Goal: Information Seeking & Learning: Learn about a topic

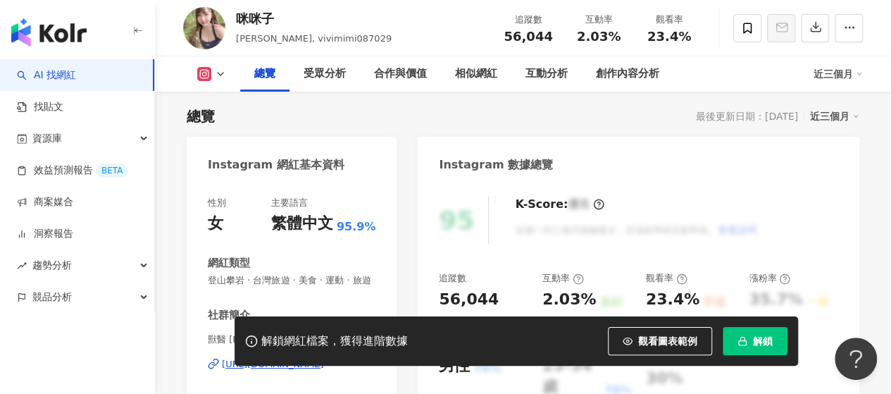
click at [54, 26] on img "button" at bounding box center [48, 32] width 75 height 28
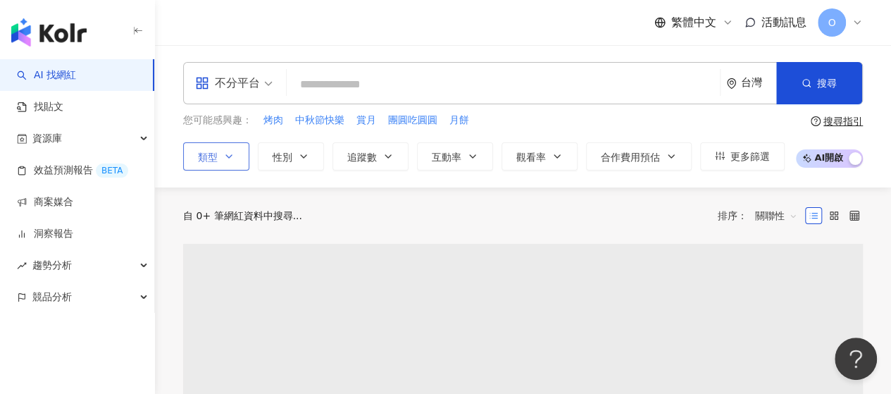
click at [226, 149] on button "類型" at bounding box center [216, 156] width 66 height 28
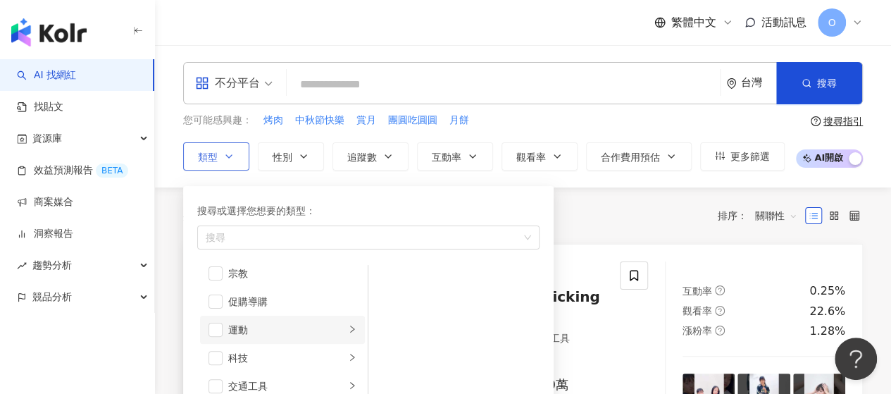
scroll to position [211, 0]
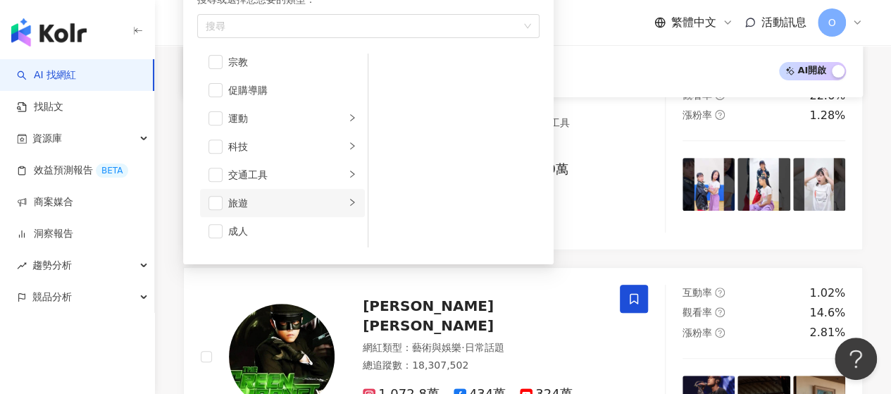
click at [292, 196] on div "旅遊" at bounding box center [286, 203] width 117 height 16
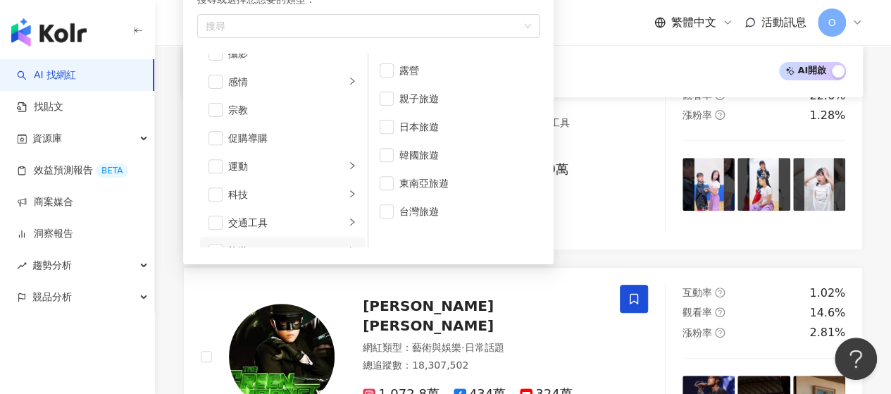
scroll to position [417, 0]
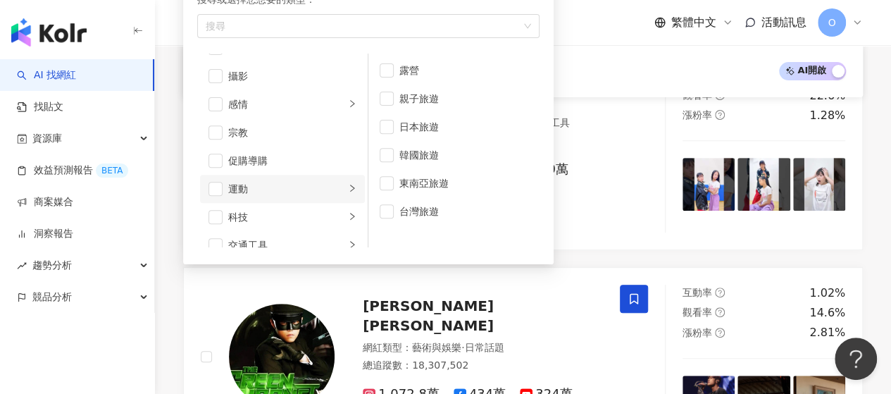
click at [292, 194] on li "運動" at bounding box center [282, 189] width 165 height 28
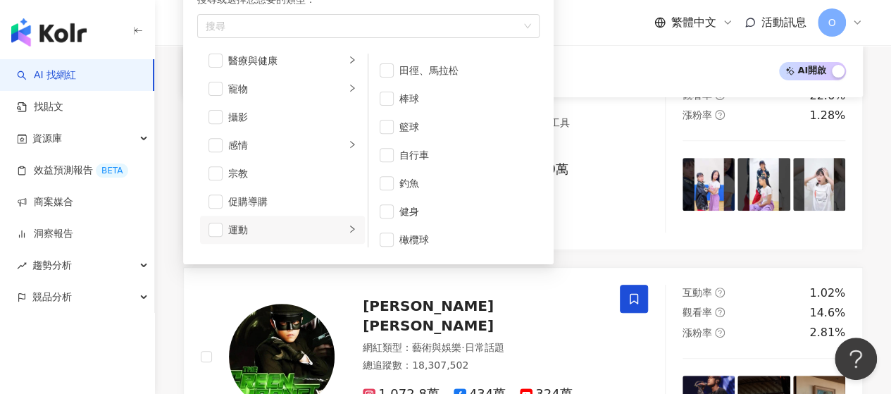
scroll to position [347, 0]
click at [304, 170] on div "感情" at bounding box center [286, 175] width 117 height 16
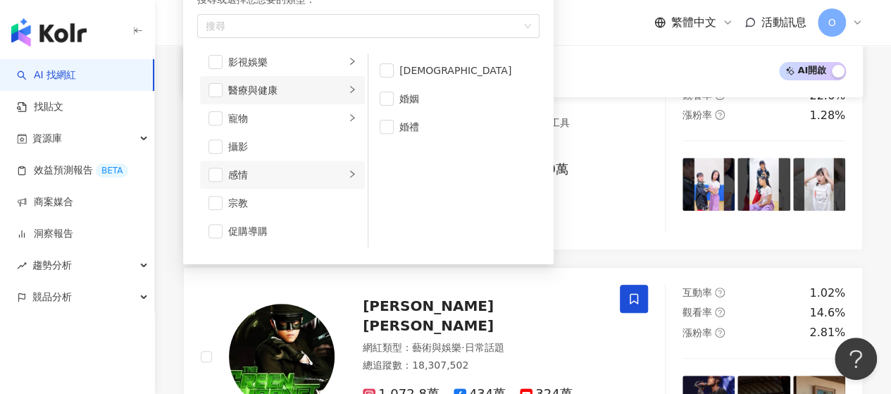
click at [305, 99] on li "醫療與健康" at bounding box center [282, 90] width 165 height 28
click at [431, 122] on div "營養與保健" at bounding box center [464, 127] width 129 height 16
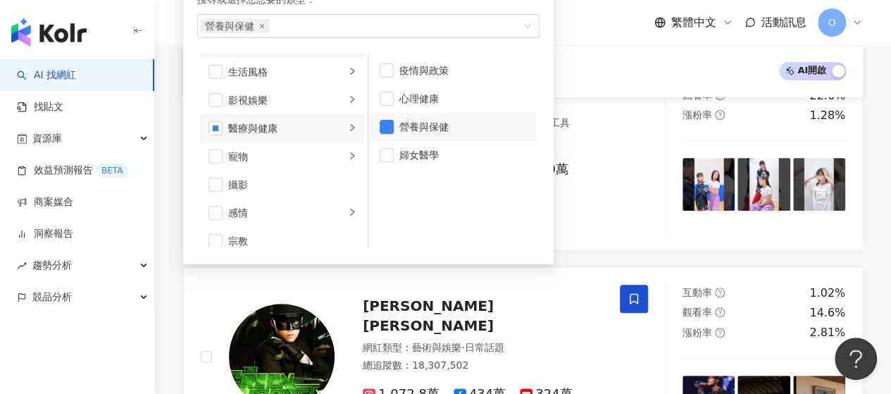
scroll to position [276, 0]
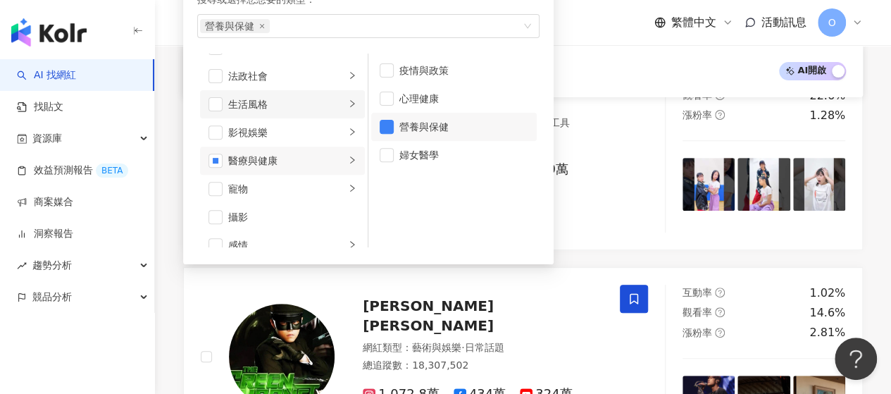
click at [314, 102] on div "生活風格" at bounding box center [286, 105] width 117 height 16
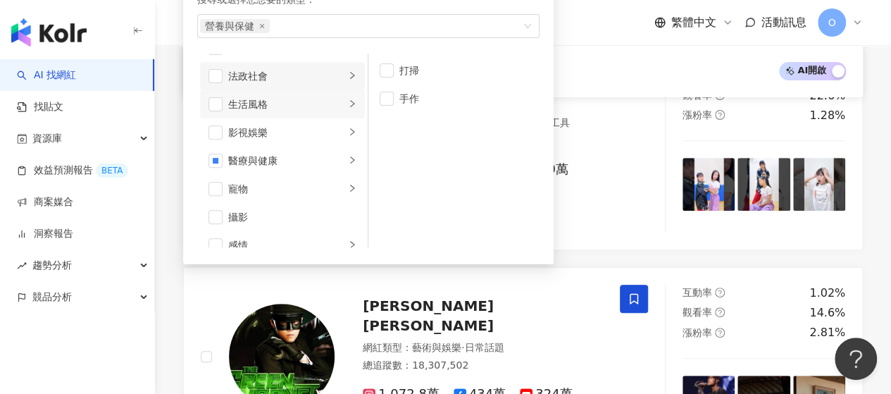
click at [309, 72] on div "法政社會" at bounding box center [286, 76] width 117 height 16
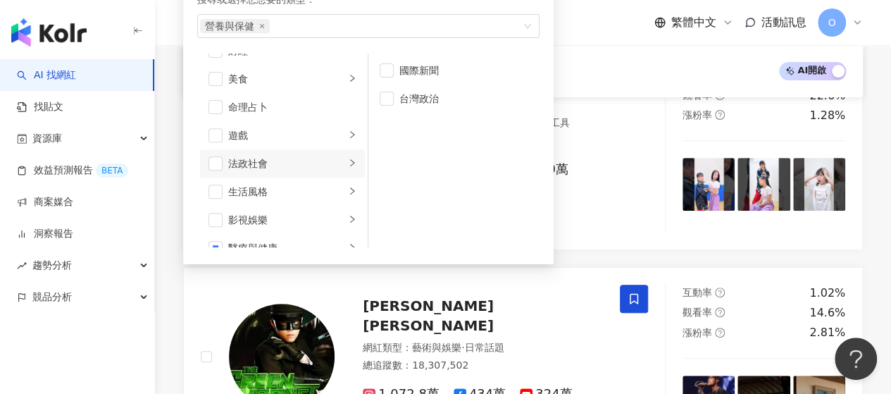
scroll to position [135, 0]
click at [408, 68] on div "國際新聞" at bounding box center [464, 71] width 129 height 16
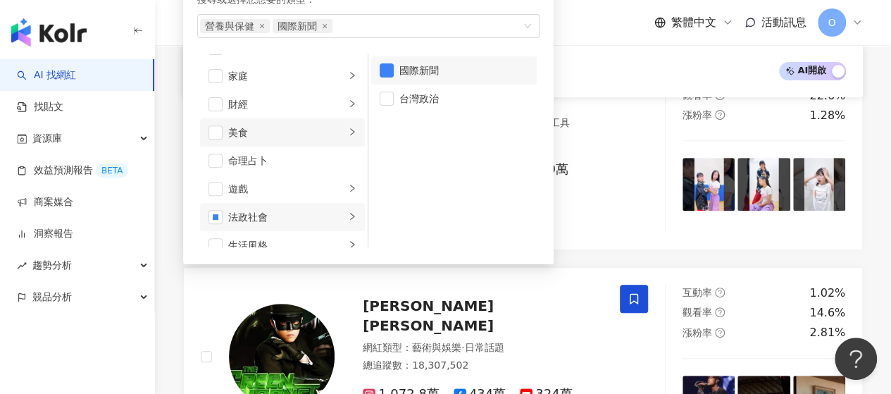
click at [299, 126] on div "美食" at bounding box center [286, 133] width 117 height 16
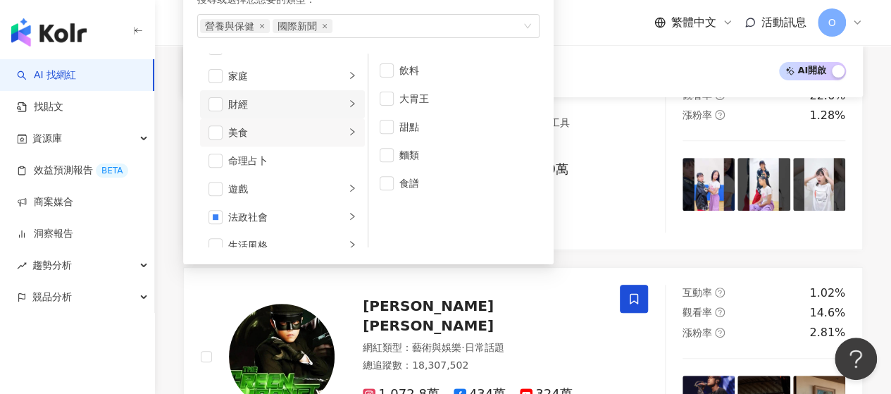
click at [315, 111] on li "財經" at bounding box center [282, 104] width 165 height 28
click at [326, 84] on li "家庭" at bounding box center [282, 76] width 165 height 28
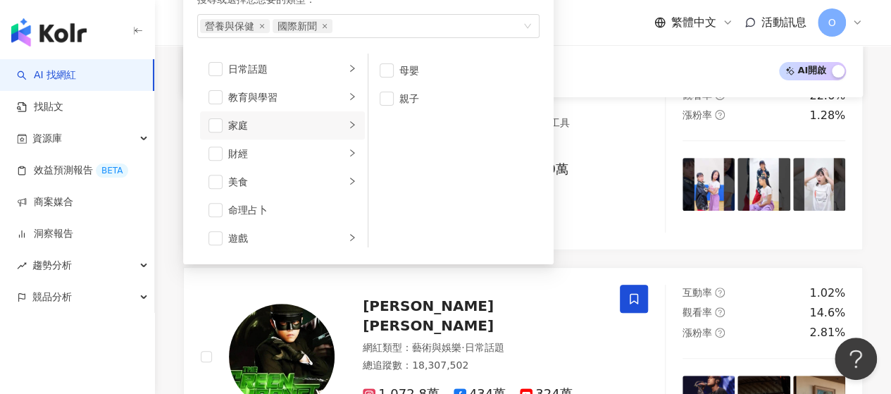
scroll to position [0, 0]
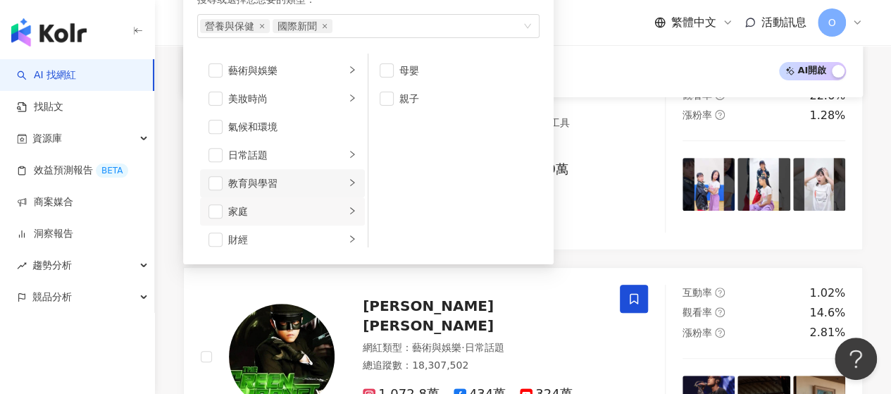
click at [311, 177] on div "教育與學習" at bounding box center [286, 183] width 117 height 16
click at [304, 97] on div "美妝時尚" at bounding box center [286, 99] width 117 height 16
click at [310, 68] on div "藝術與娛樂" at bounding box center [286, 71] width 117 height 16
click at [310, 130] on div "氣候和環境" at bounding box center [292, 127] width 128 height 16
click at [307, 119] on div "氣候和環境" at bounding box center [292, 127] width 128 height 16
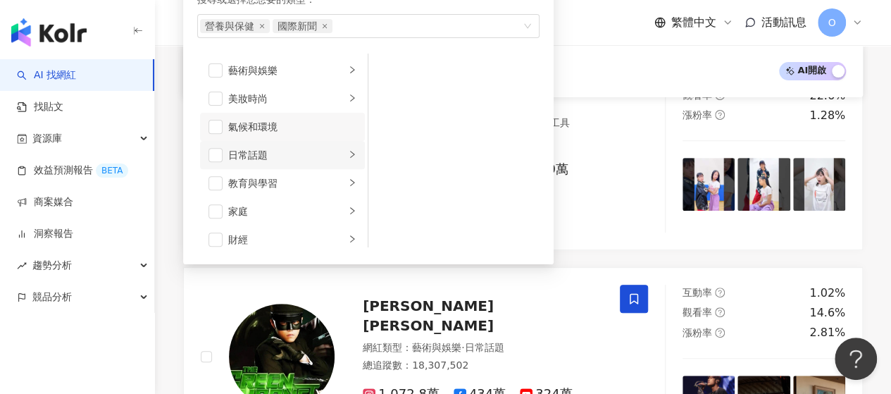
click at [317, 152] on div "日常話題" at bounding box center [286, 155] width 117 height 16
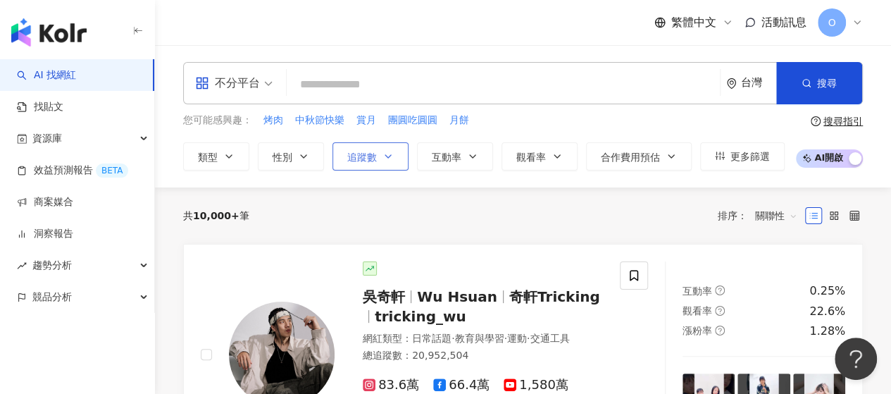
click at [359, 153] on span "追蹤數" at bounding box center [362, 157] width 30 height 11
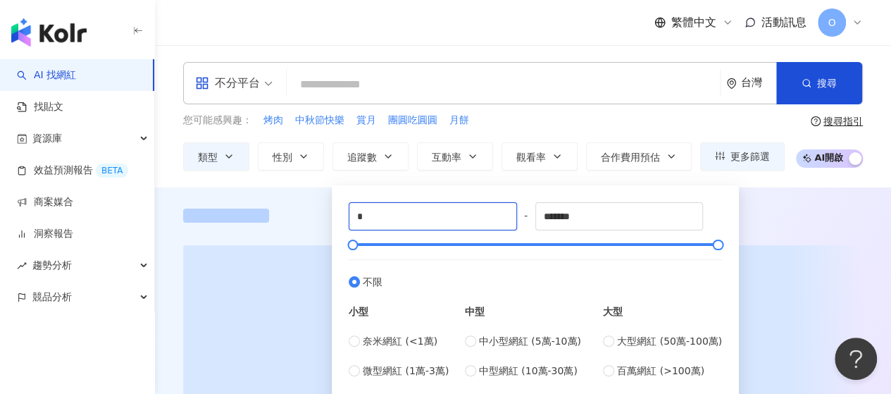
drag, startPoint x: 354, startPoint y: 214, endPoint x: 309, endPoint y: 212, distance: 44.4
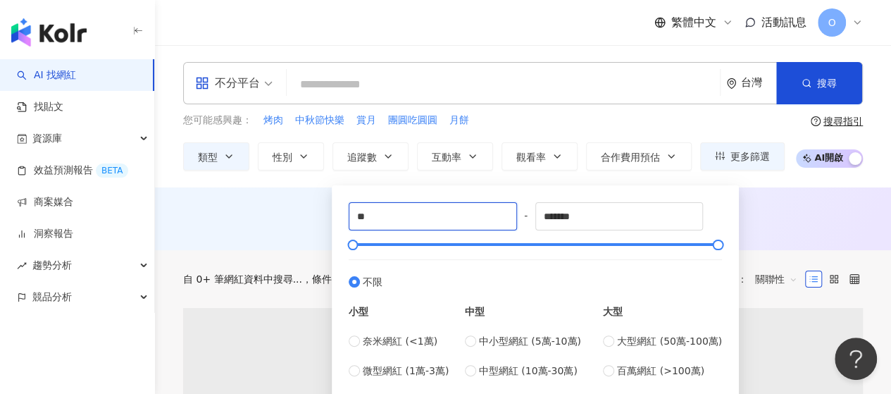
type input "*"
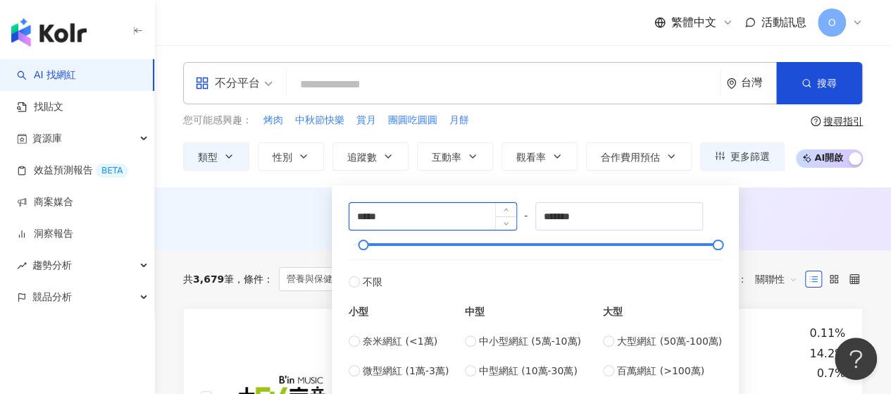
type input "*****"
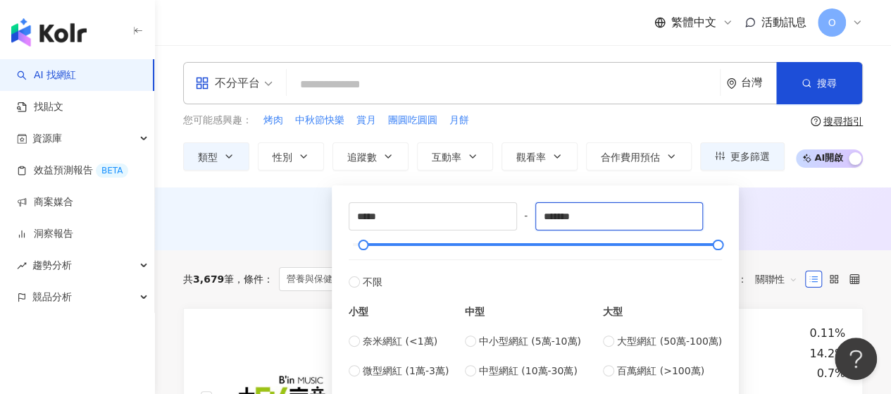
drag, startPoint x: 455, startPoint y: 216, endPoint x: 343, endPoint y: 216, distance: 111.3
click at [343, 216] on div "***** - ******* 不限 小型 奈米網紅 (<1萬) 微型網紅 (1萬-3萬) 小型網紅 (3萬-5萬) 中型 中小型網紅 (5萬-10萬) 中型…" at bounding box center [535, 305] width 390 height 223
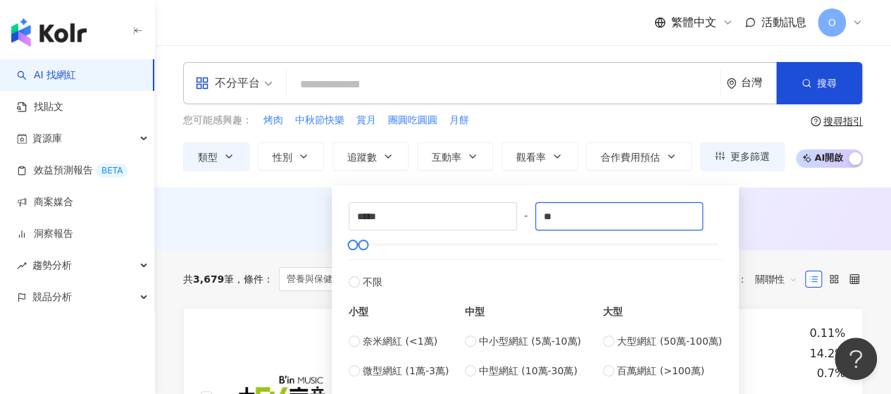
type input "*"
type input "******"
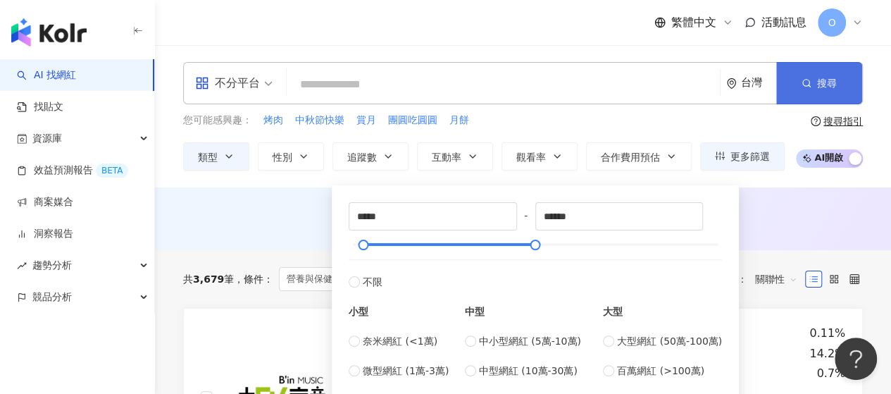
click at [836, 91] on button "搜尋" at bounding box center [820, 83] width 86 height 42
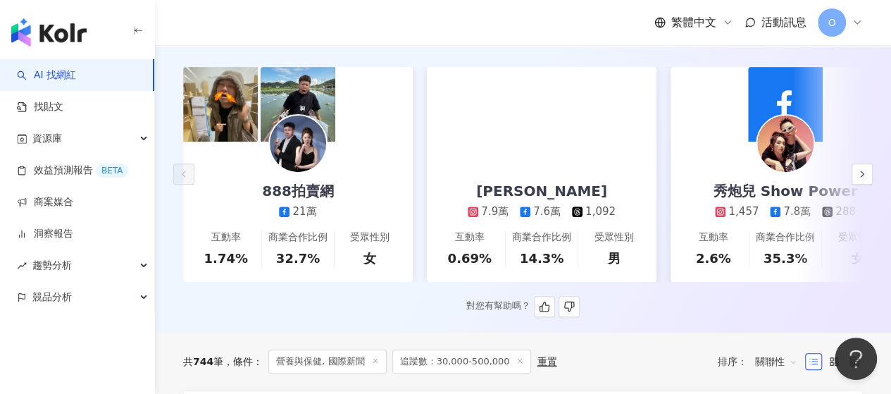
scroll to position [211, 0]
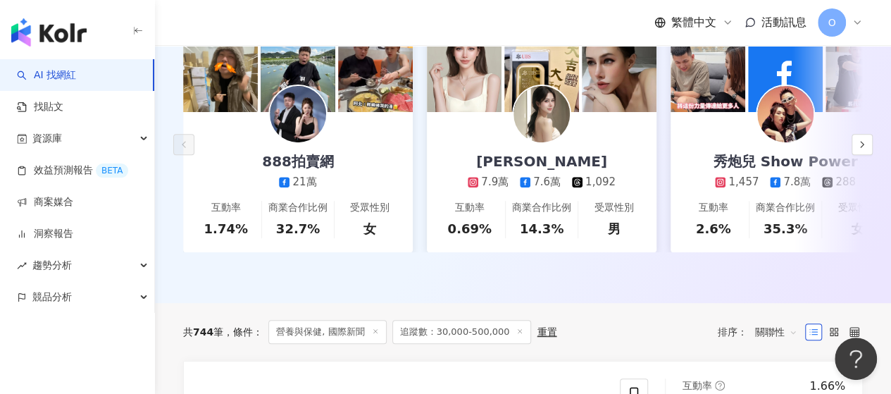
click at [376, 333] on line at bounding box center [375, 331] width 4 height 4
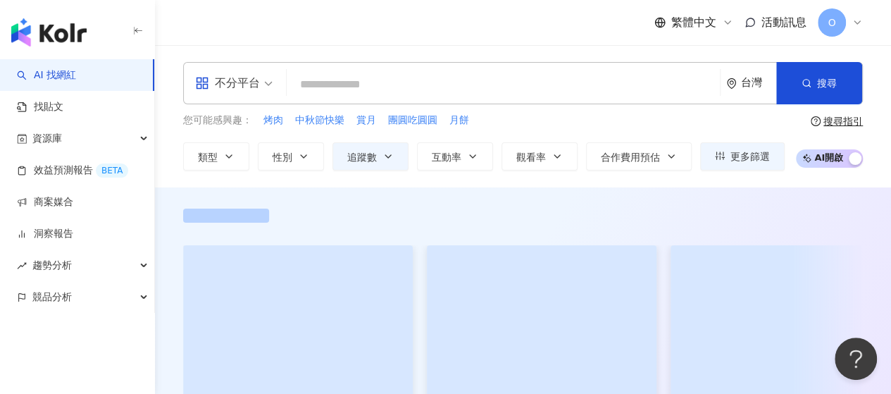
click at [407, 88] on input "search" at bounding box center [503, 84] width 422 height 27
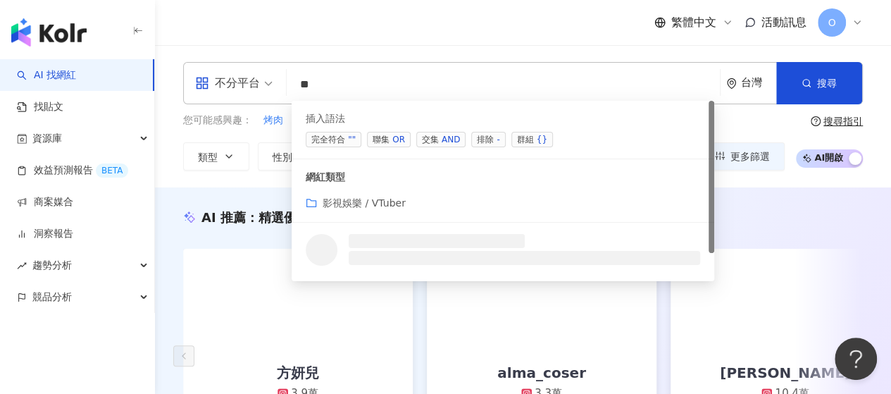
type input "*"
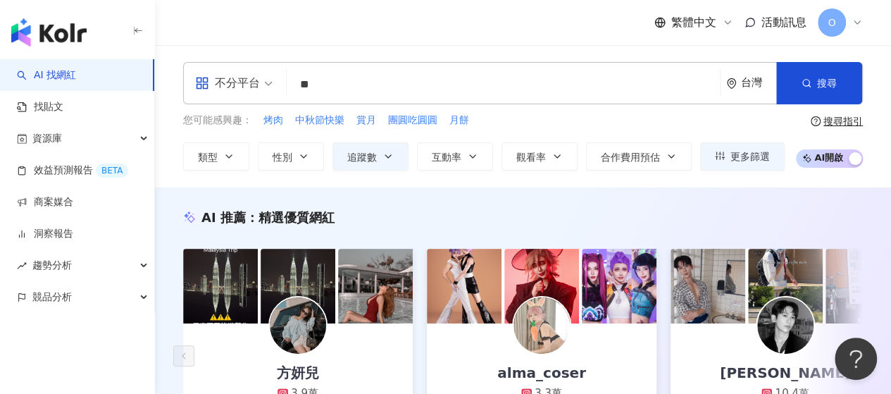
type input "*"
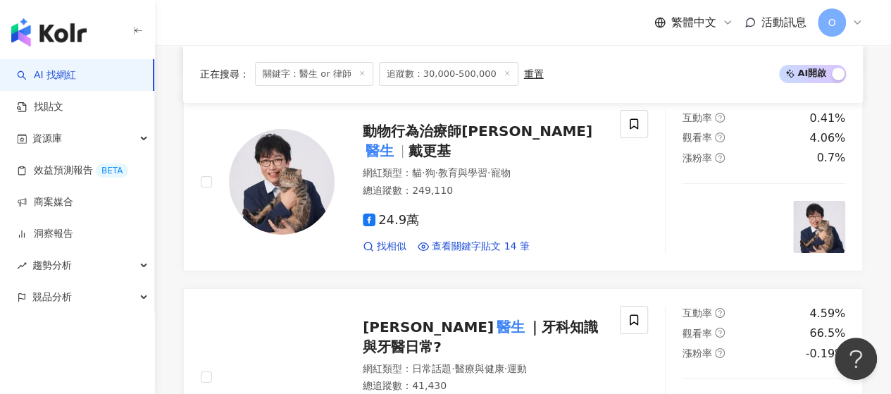
scroll to position [2607, 0]
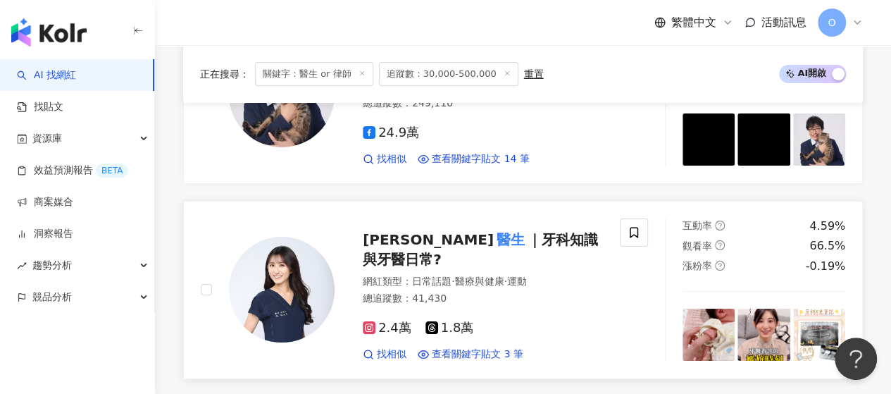
type input "********"
drag, startPoint x: 519, startPoint y: 209, endPoint x: 490, endPoint y: 204, distance: 30.1
click at [490, 231] on span "｜牙科知識與牙醫日常?" at bounding box center [480, 249] width 235 height 37
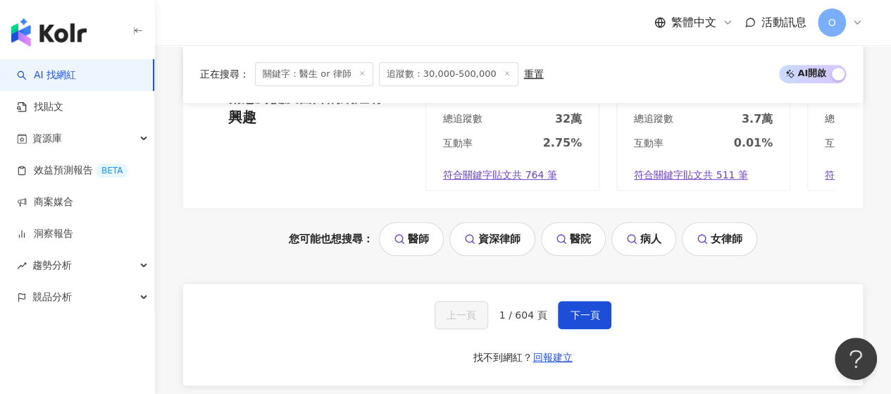
scroll to position [3030, 0]
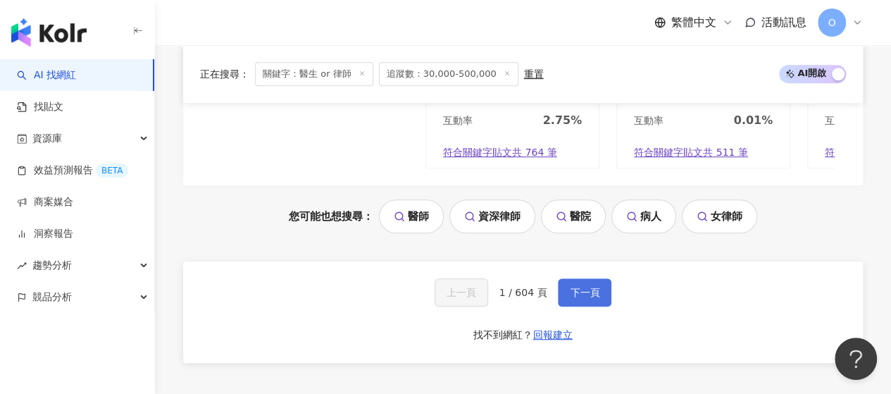
click at [570, 287] on span "下一頁" at bounding box center [585, 292] width 30 height 11
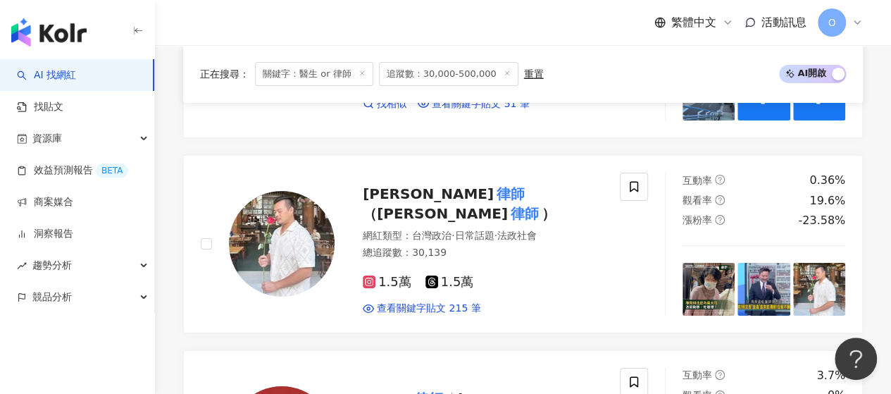
scroll to position [2471, 0]
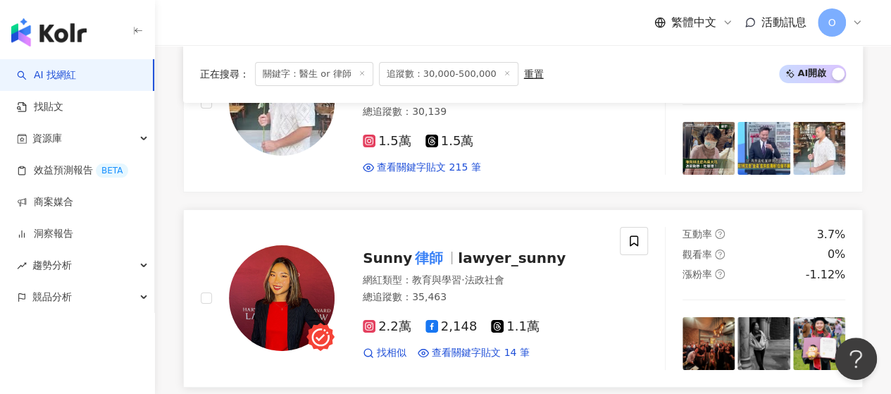
click at [438, 247] on mark "律師" at bounding box center [429, 258] width 34 height 23
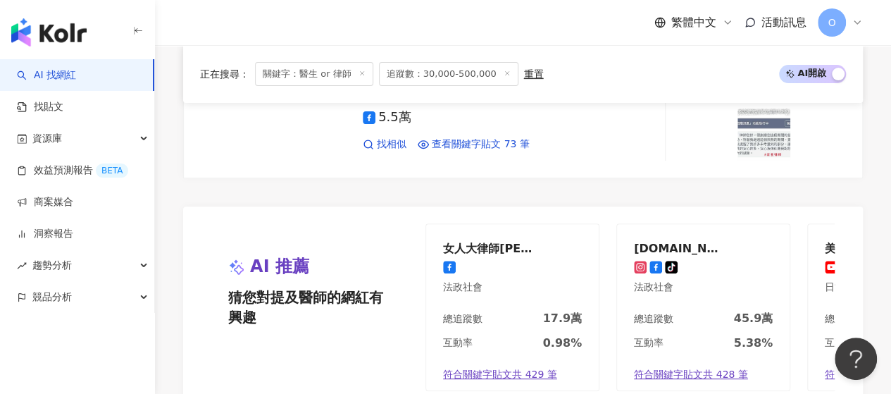
scroll to position [3105, 0]
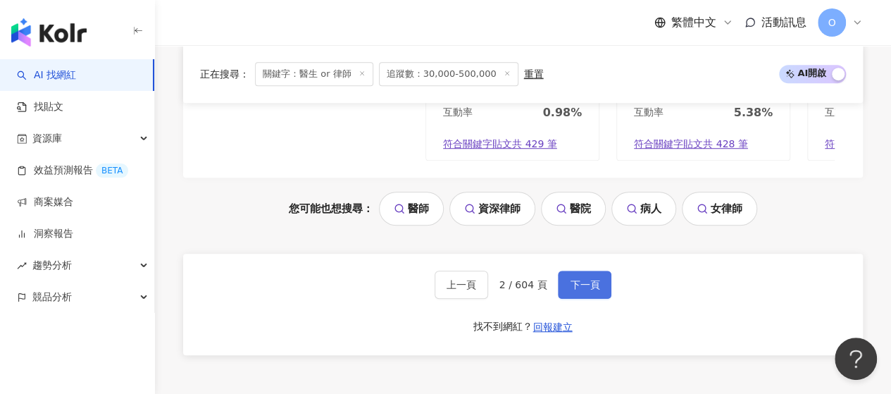
click at [586, 279] on span "下一頁" at bounding box center [585, 284] width 30 height 11
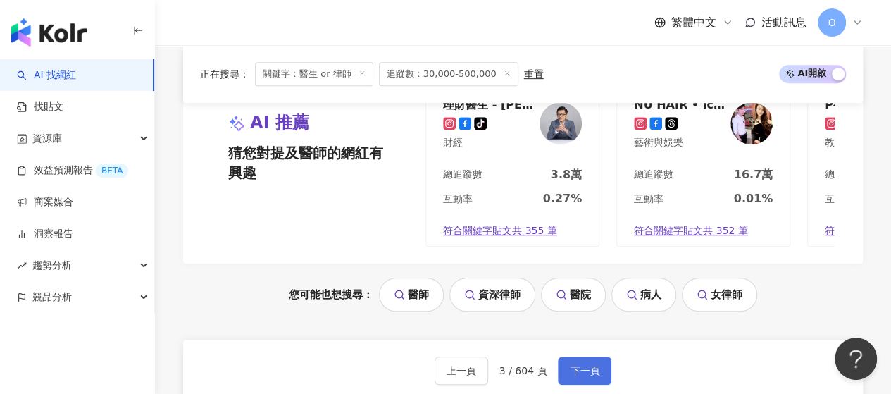
scroll to position [3038, 0]
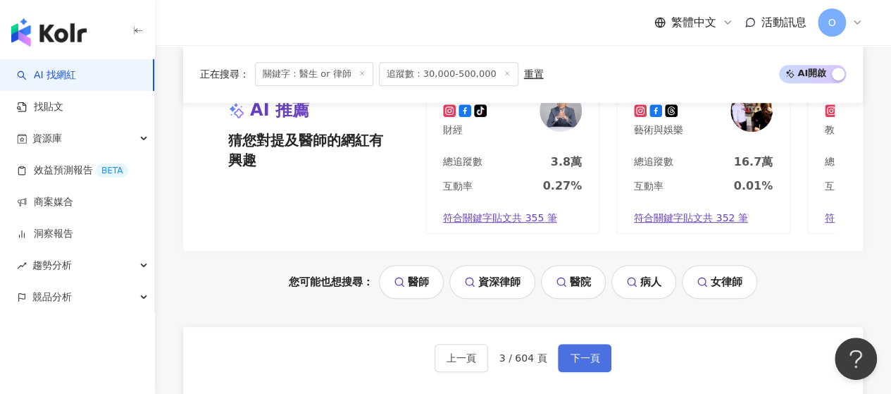
click at [582, 352] on span "下一頁" at bounding box center [585, 357] width 30 height 11
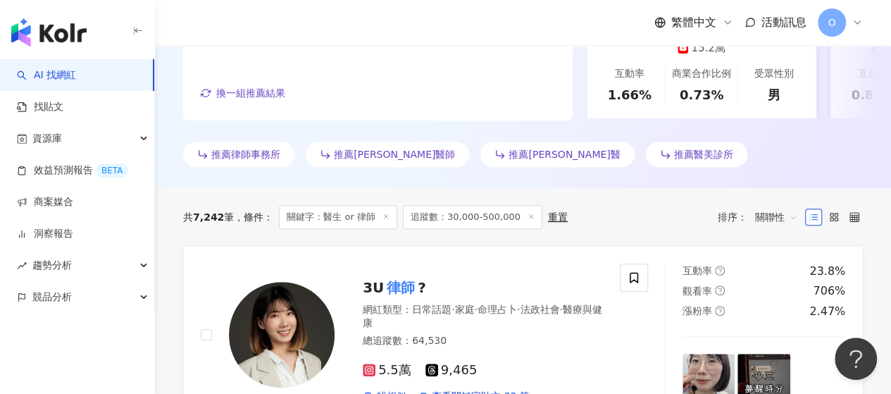
scroll to position [407, 0]
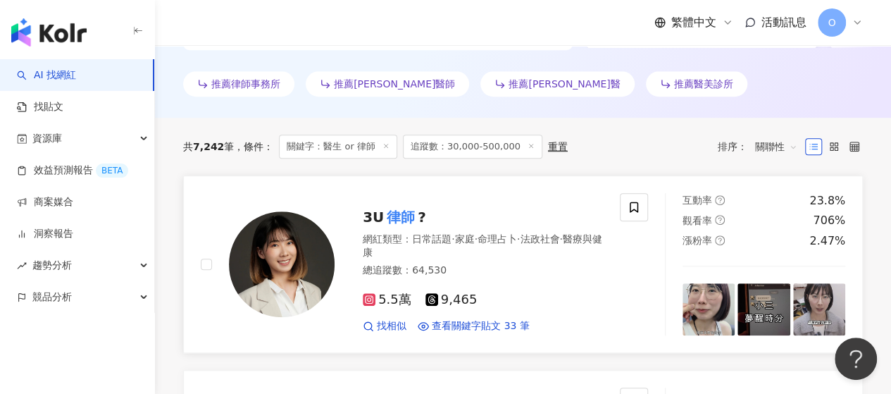
click at [397, 233] on div "網紅類型 ： 日常話題 · 家庭 · 命理占卜 · 法政社會 · 醫療與健康" at bounding box center [483, 246] width 240 height 27
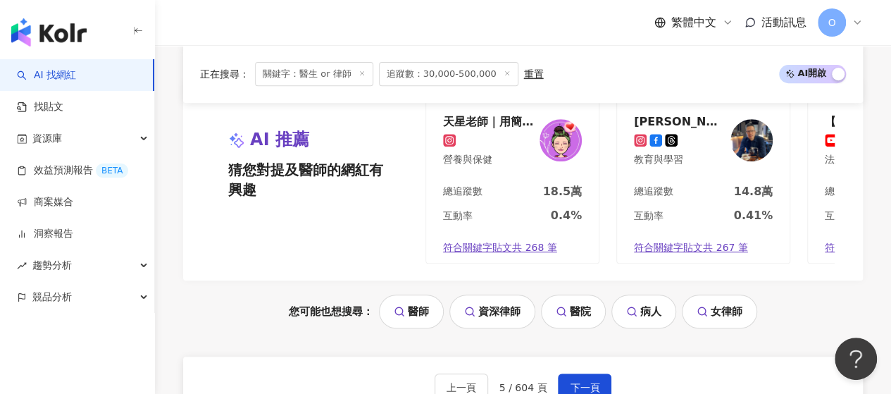
scroll to position [3006, 0]
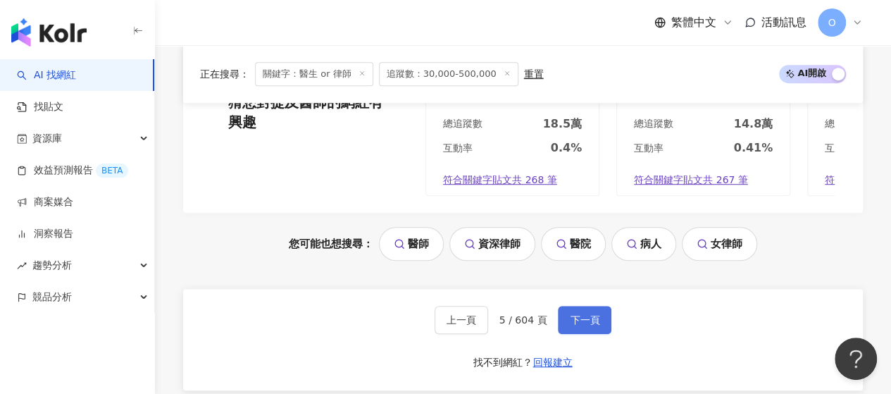
click at [596, 314] on span "下一頁" at bounding box center [585, 319] width 30 height 11
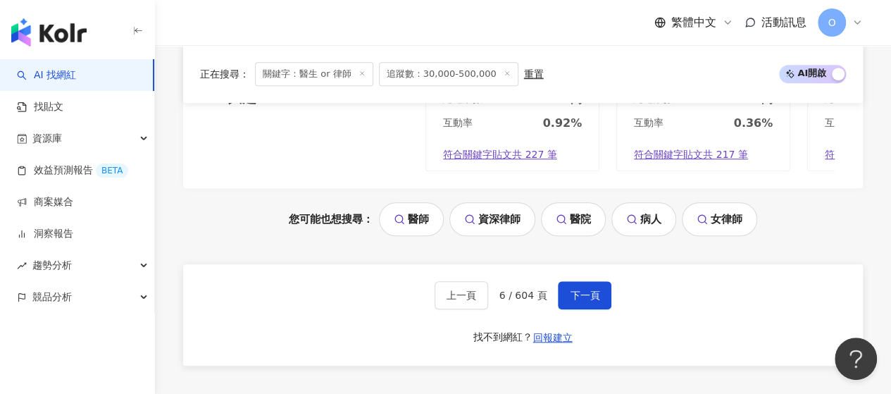
scroll to position [3180, 0]
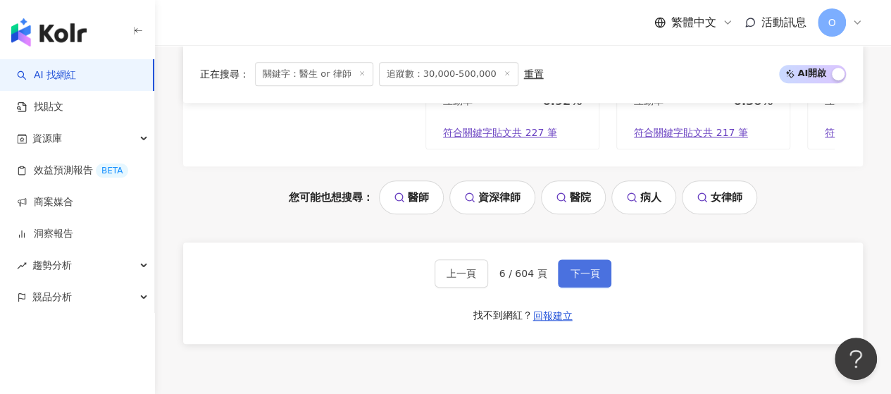
click at [581, 268] on span "下一頁" at bounding box center [585, 273] width 30 height 11
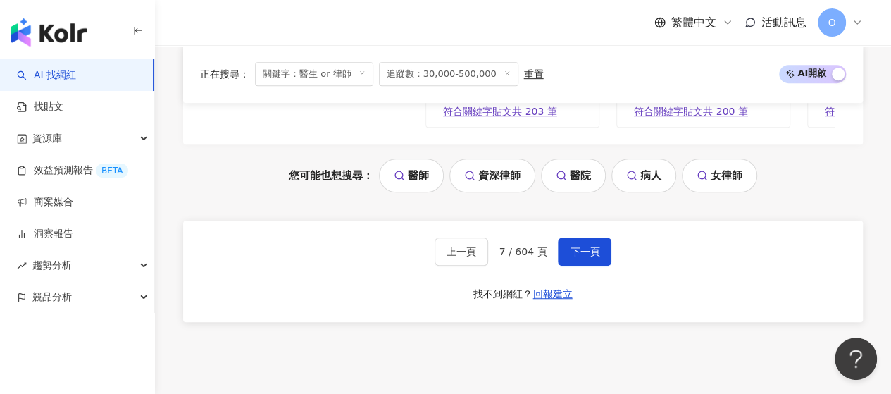
scroll to position [2992, 0]
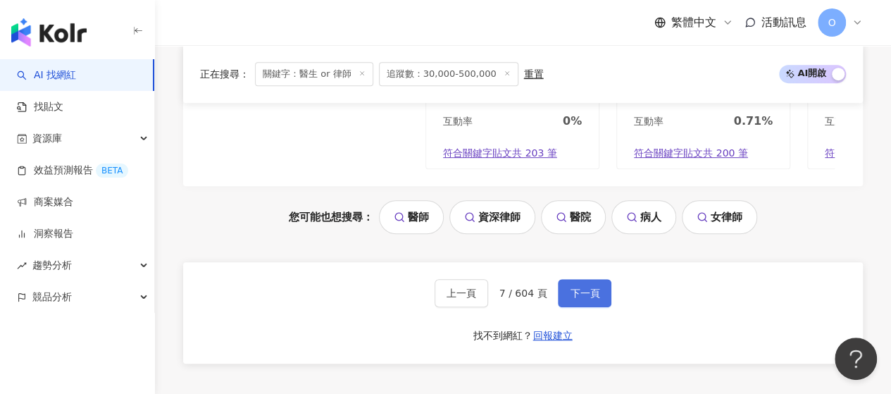
click at [573, 288] on span "下一頁" at bounding box center [585, 293] width 30 height 11
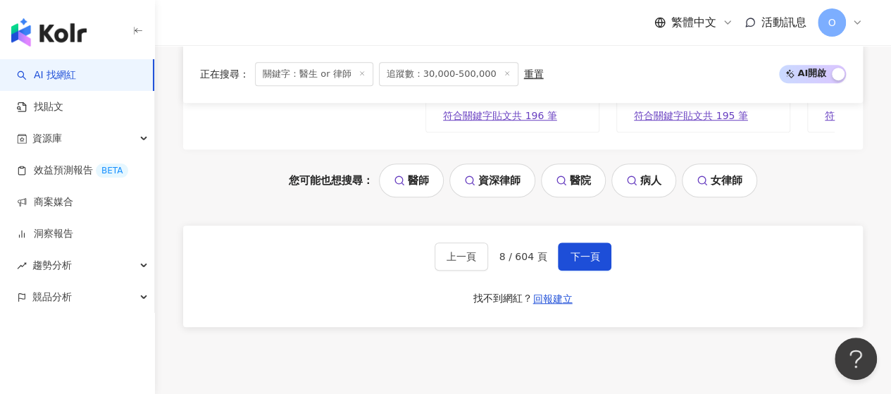
scroll to position [3292, 0]
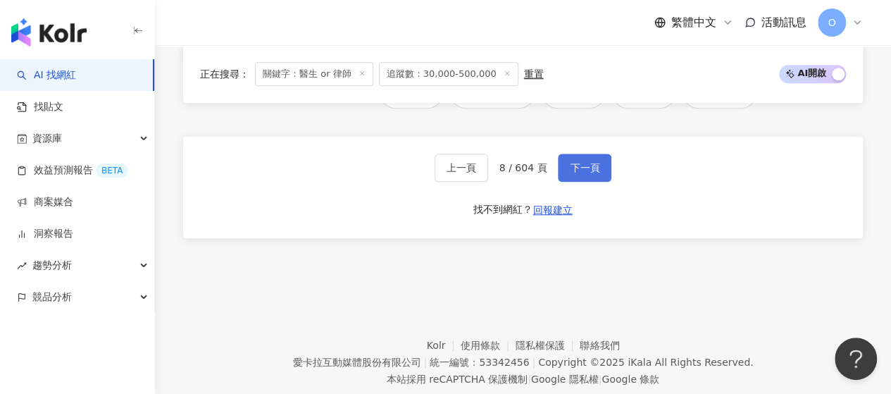
click at [591, 162] on span "下一頁" at bounding box center [585, 167] width 30 height 11
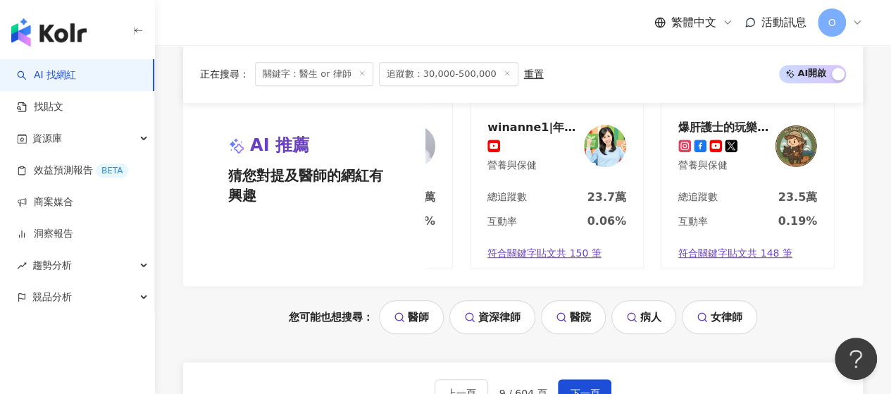
scroll to position [3096, 0]
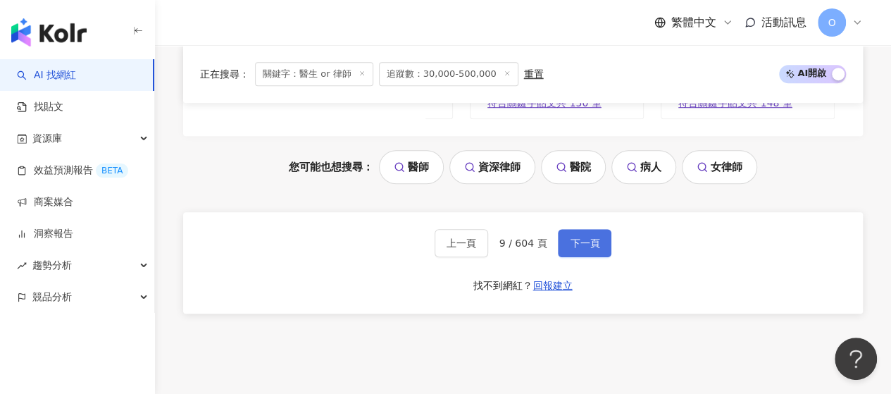
click at [585, 237] on span "下一頁" at bounding box center [585, 242] width 30 height 11
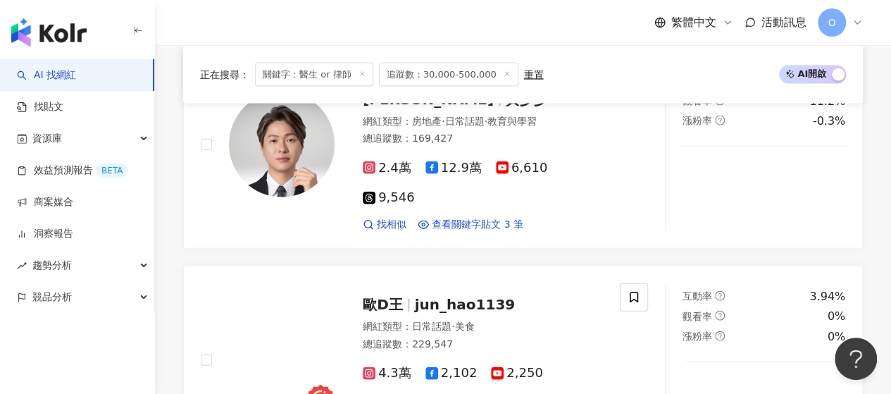
scroll to position [3103, 0]
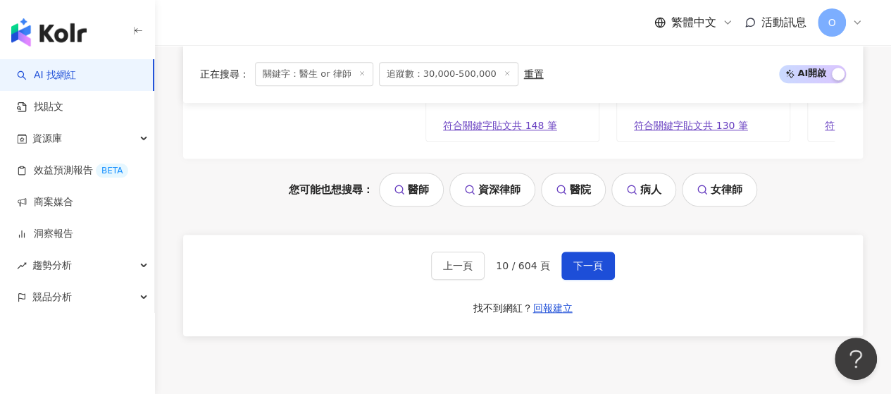
click at [716, 235] on div "上一頁 10 / 604 頁 下一頁 找不到網紅？ 回報建立" at bounding box center [523, 285] width 680 height 101
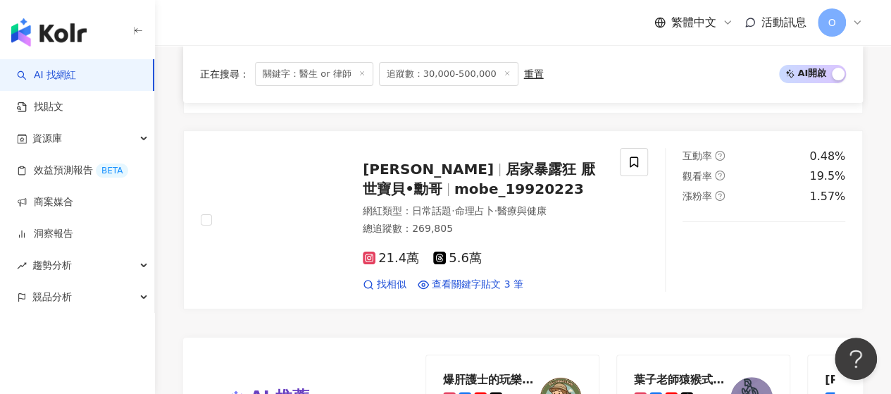
scroll to position [2469, 0]
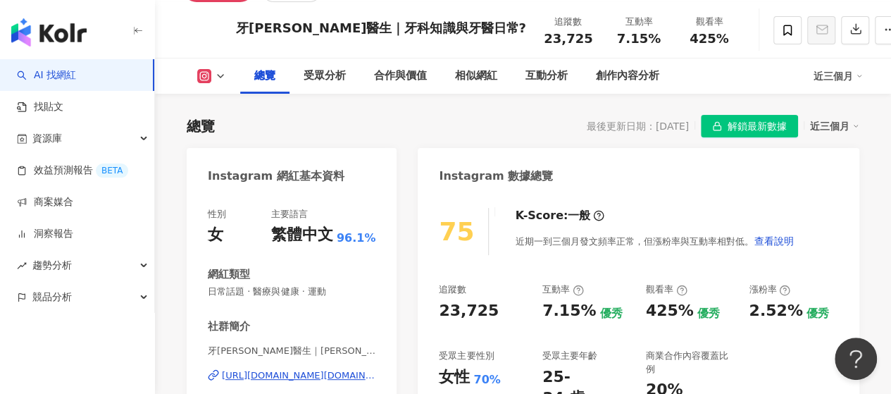
scroll to position [211, 0]
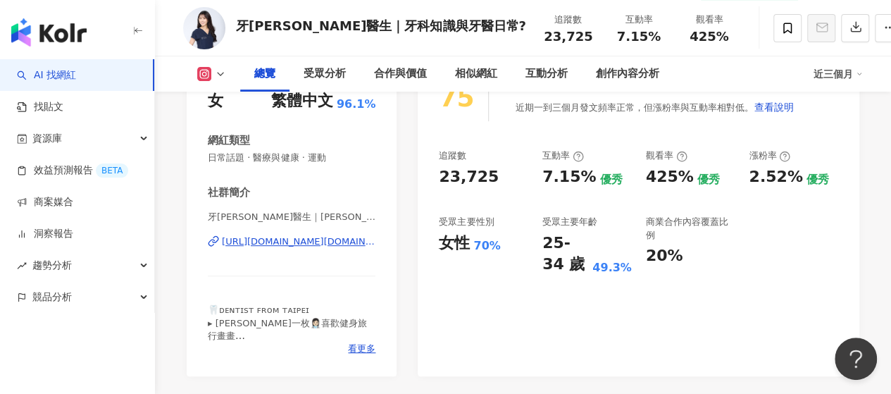
click at [299, 241] on div "https://www.instagram.com/dr.koko_ig/" at bounding box center [299, 241] width 154 height 13
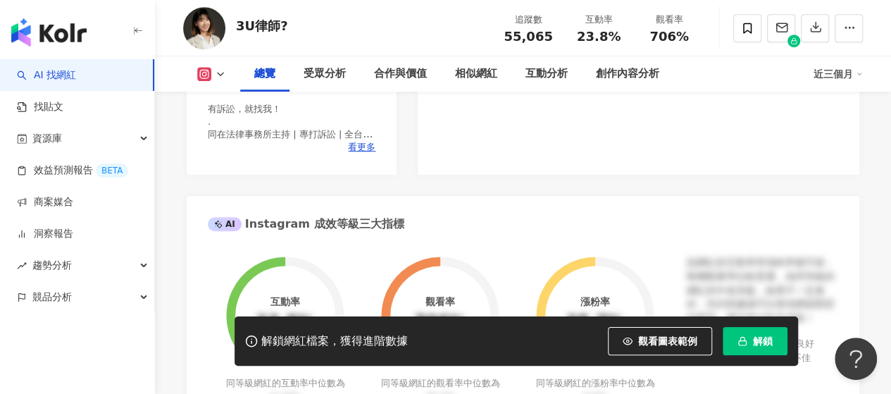
scroll to position [352, 0]
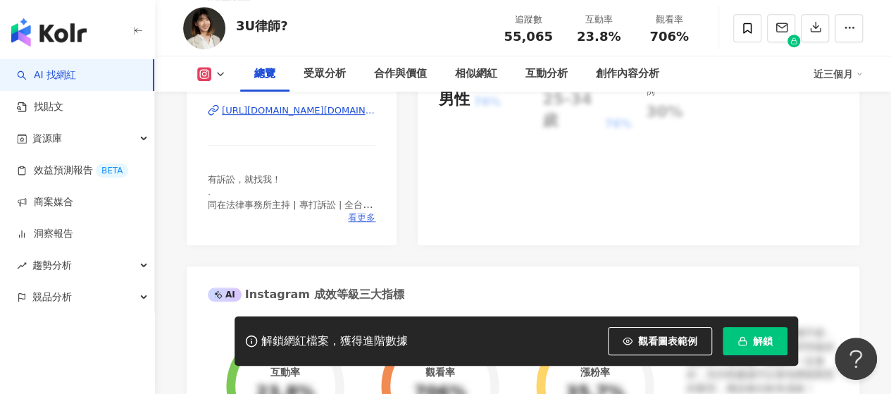
click at [362, 221] on span "看更多" at bounding box center [361, 217] width 27 height 13
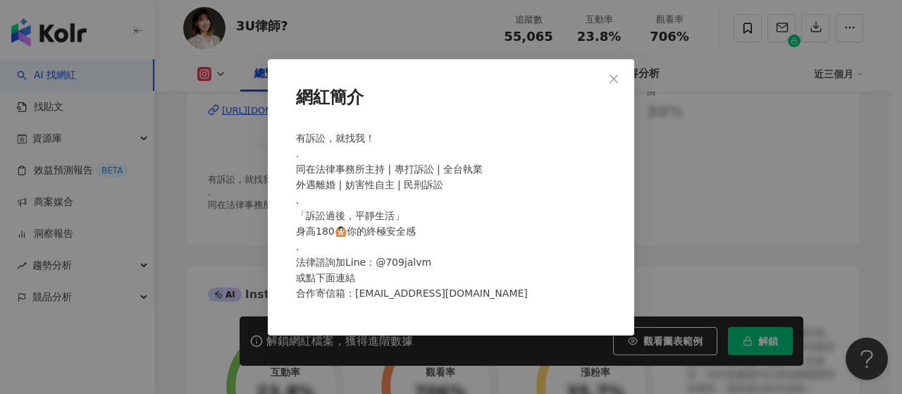
click at [699, 159] on div "網紅簡介 有訴訟，就找我！ . 同在法律事務所主持 | 專打訴訟 | 全台執業 外遇離婚 | 妨害性自主 | 民刑訴訟 . 「訴訟過後，平靜生活」 身高180…" at bounding box center [451, 197] width 902 height 394
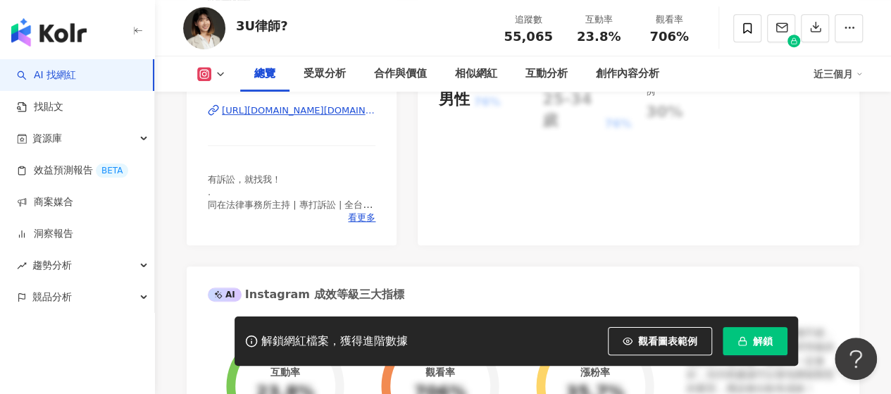
scroll to position [211, 0]
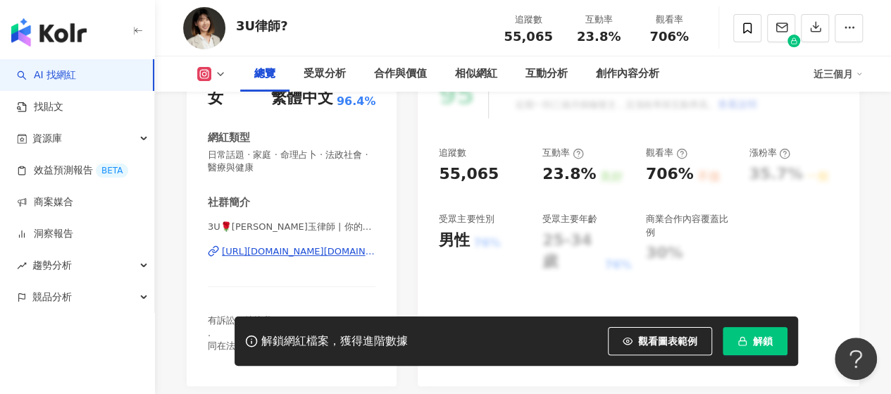
click at [324, 250] on div "https://www.instagram.com/3u.lin/" at bounding box center [299, 251] width 154 height 13
